Goal: Information Seeking & Learning: Learn about a topic

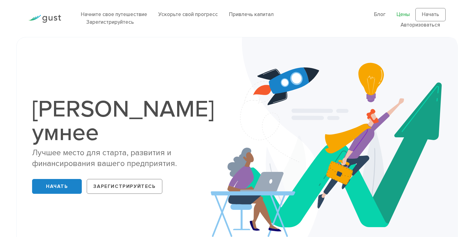
click at [401, 13] on font "Цены" at bounding box center [402, 14] width 13 height 6
